Goal: Task Accomplishment & Management: Manage account settings

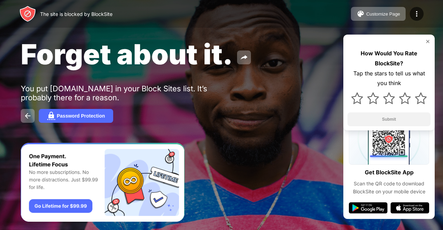
click at [427, 39] on img at bounding box center [428, 42] width 6 height 6
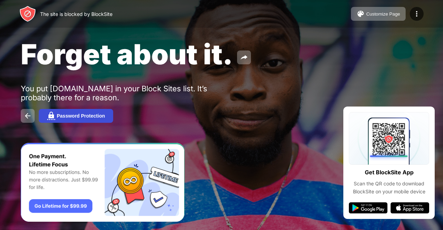
click at [71, 112] on button "Password Protection" at bounding box center [76, 116] width 74 height 14
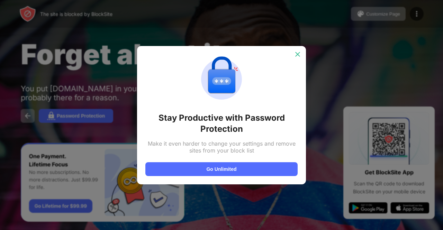
click at [294, 52] on img at bounding box center [297, 54] width 7 height 7
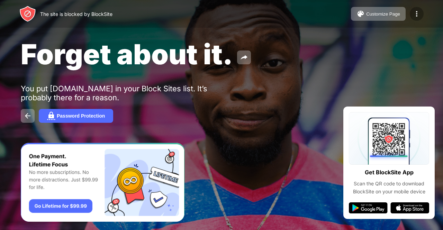
click at [420, 11] on img at bounding box center [416, 14] width 8 height 8
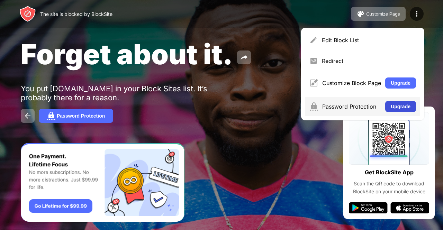
click at [398, 105] on button "Upgrade" at bounding box center [400, 106] width 31 height 11
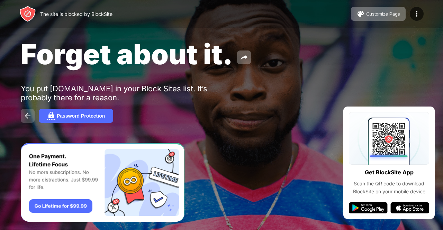
click at [22, 117] on button at bounding box center [28, 116] width 14 height 14
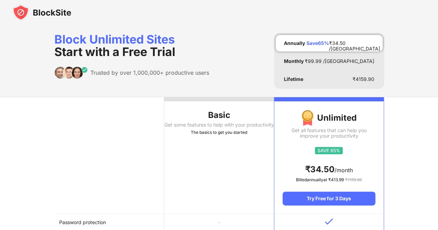
drag, startPoint x: 0, startPoint y: 0, endPoint x: 388, endPoint y: 57, distance: 392.6
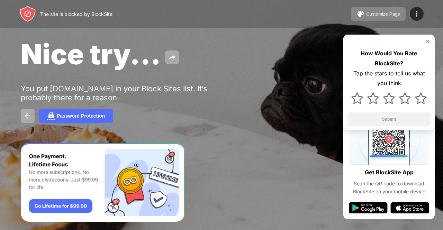
click at [392, 16] on div "Customize Page" at bounding box center [383, 13] width 34 height 5
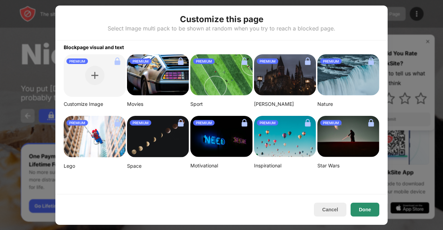
click at [370, 208] on button "Done" at bounding box center [364, 210] width 29 height 14
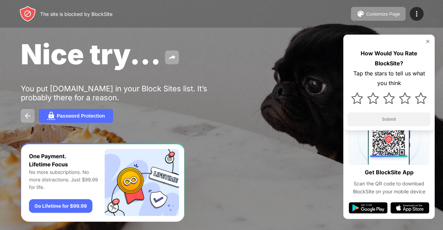
click at [429, 42] on img at bounding box center [428, 42] width 6 height 6
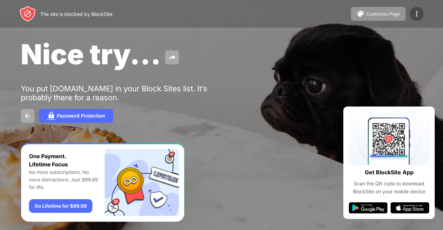
click at [416, 11] on img at bounding box center [416, 14] width 8 height 8
